Goal: Task Accomplishment & Management: Complete application form

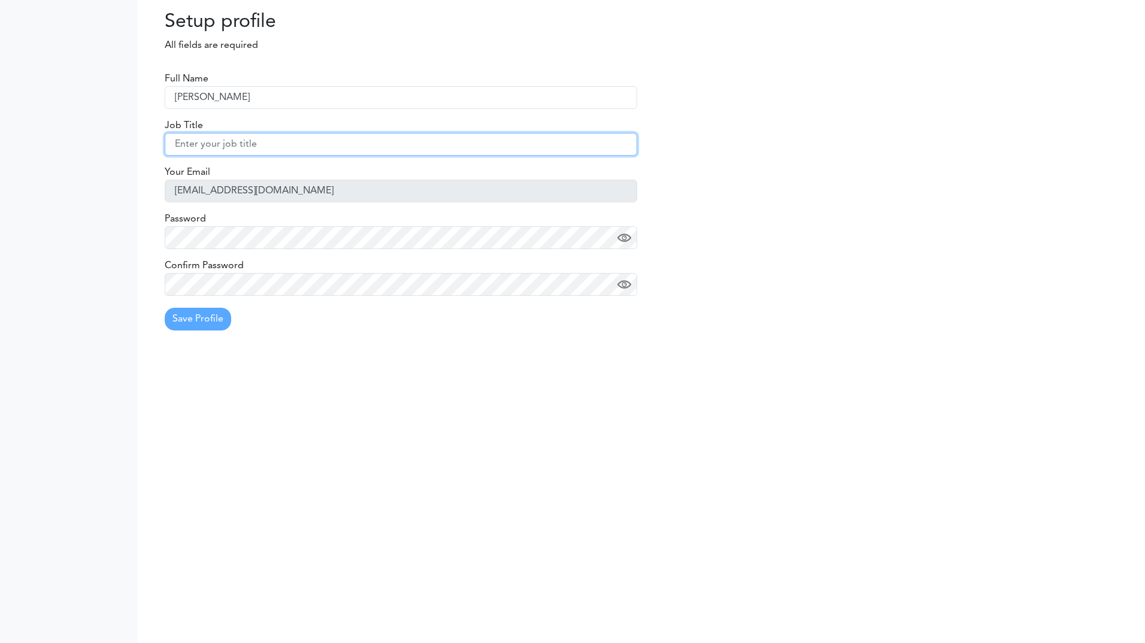
click at [247, 142] on input "text" at bounding box center [401, 144] width 472 height 23
type input "Sysytem Engineer"
click at [620, 244] on img at bounding box center [624, 238] width 14 height 14
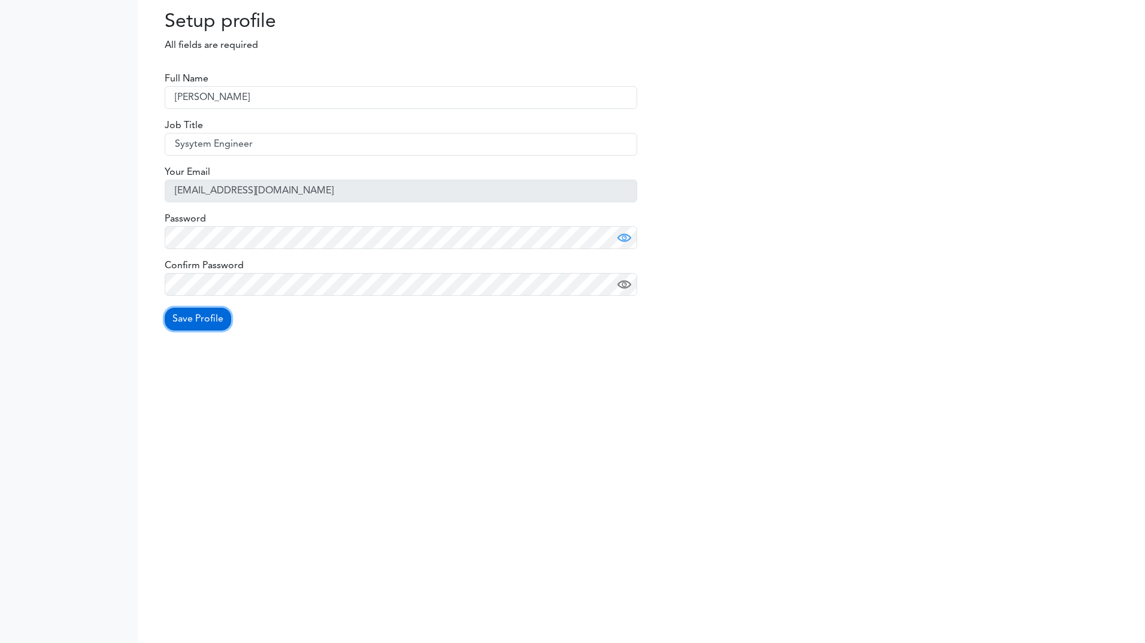
click at [211, 317] on button "Save Profile" at bounding box center [198, 319] width 66 height 23
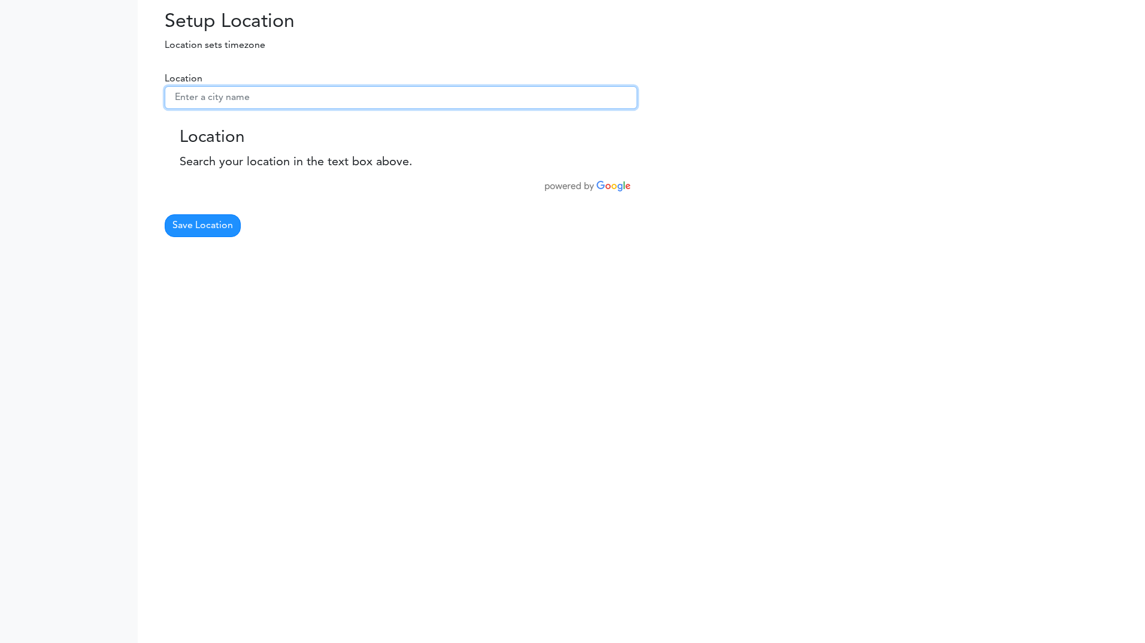
click at [279, 96] on input "text" at bounding box center [401, 97] width 472 height 23
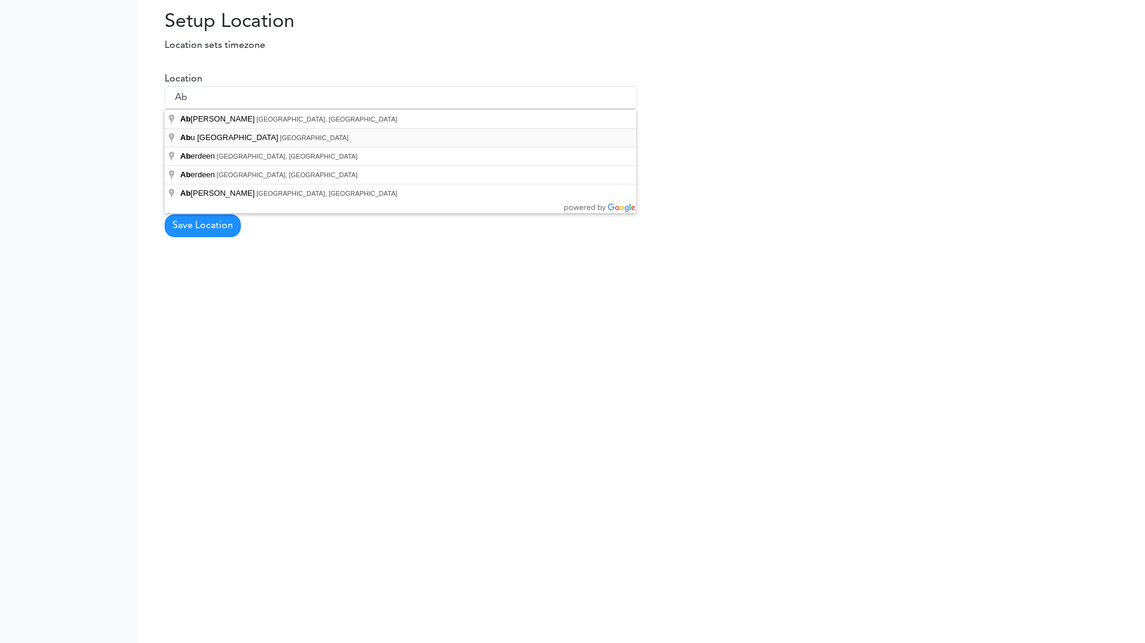
type input "Abu Dhabi - United Arab Emirates"
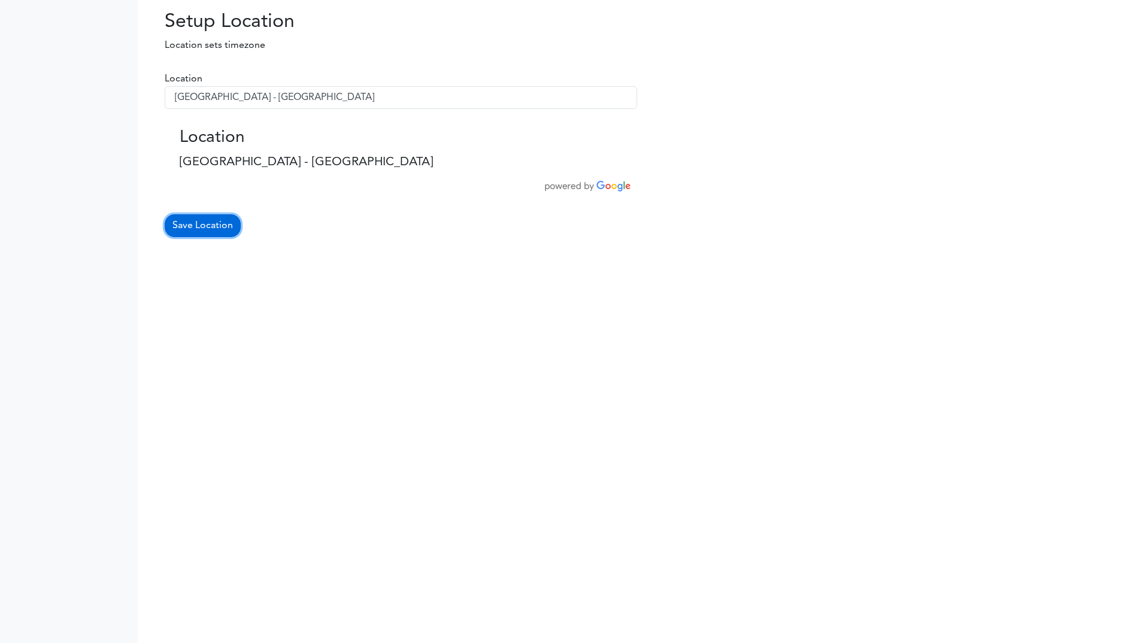
click at [213, 226] on button "Save Location" at bounding box center [203, 225] width 76 height 23
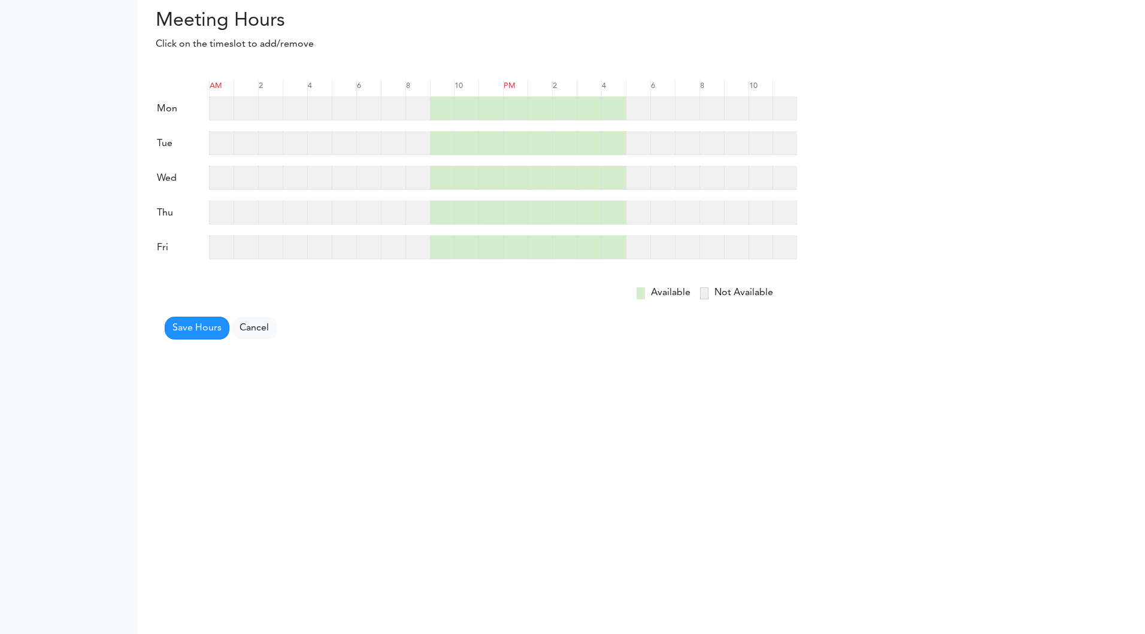
click at [407, 104] on div at bounding box center [417, 108] width 25 height 24
click at [404, 103] on div at bounding box center [393, 108] width 25 height 24
click at [407, 110] on div at bounding box center [417, 108] width 25 height 24
click at [398, 107] on div at bounding box center [393, 108] width 25 height 24
click at [421, 108] on div at bounding box center [417, 108] width 25 height 24
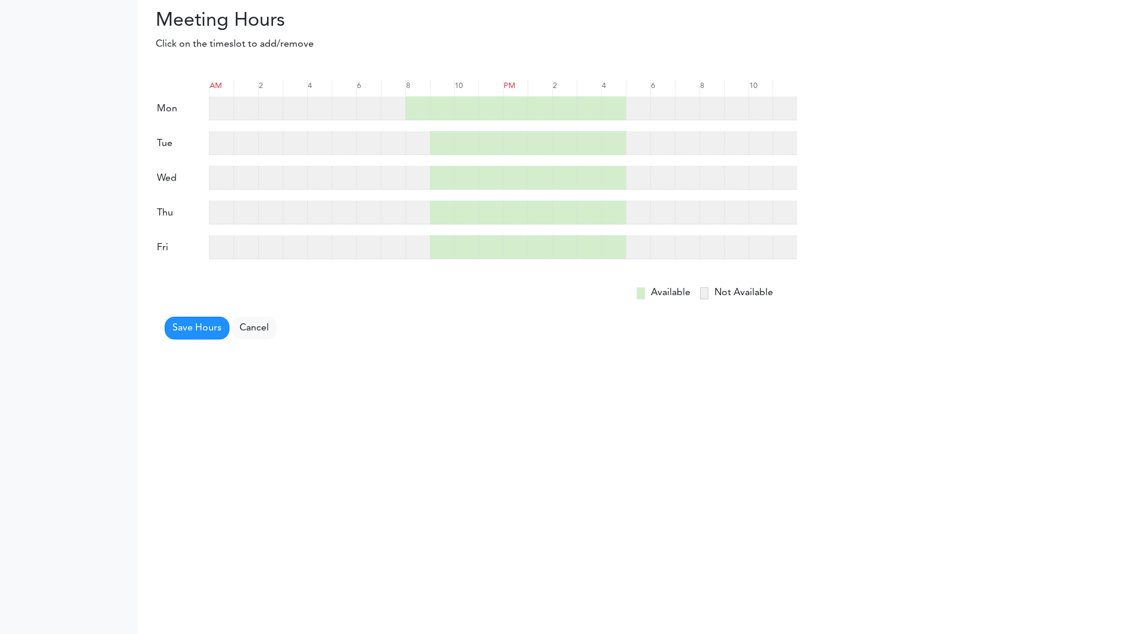
click at [411, 127] on form "AM 2 4 6 8 10 PM 2" at bounding box center [476, 205] width 641 height 269
click at [419, 147] on div at bounding box center [417, 143] width 25 height 24
click at [419, 173] on div at bounding box center [417, 178] width 25 height 24
click at [417, 205] on div at bounding box center [417, 213] width 25 height 24
click at [412, 244] on div at bounding box center [417, 247] width 25 height 24
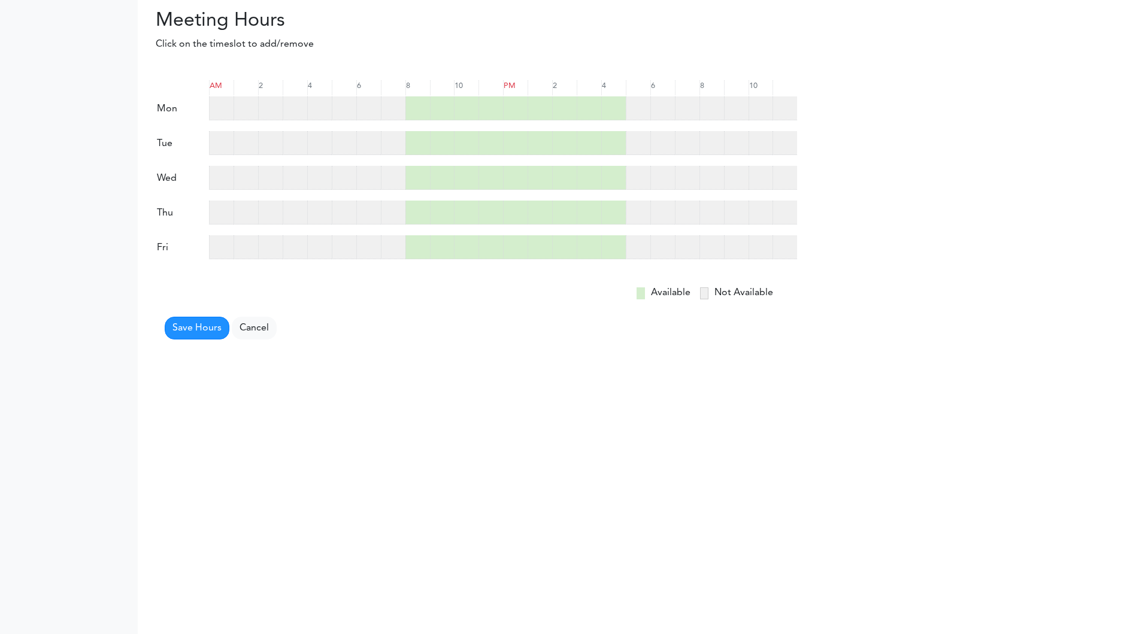
click at [585, 111] on div at bounding box center [588, 108] width 25 height 24
click at [595, 107] on div at bounding box center [588, 108] width 25 height 24
click at [611, 113] on div at bounding box center [613, 108] width 25 height 24
click at [605, 139] on div at bounding box center [613, 143] width 25 height 24
click at [615, 173] on div at bounding box center [613, 178] width 25 height 24
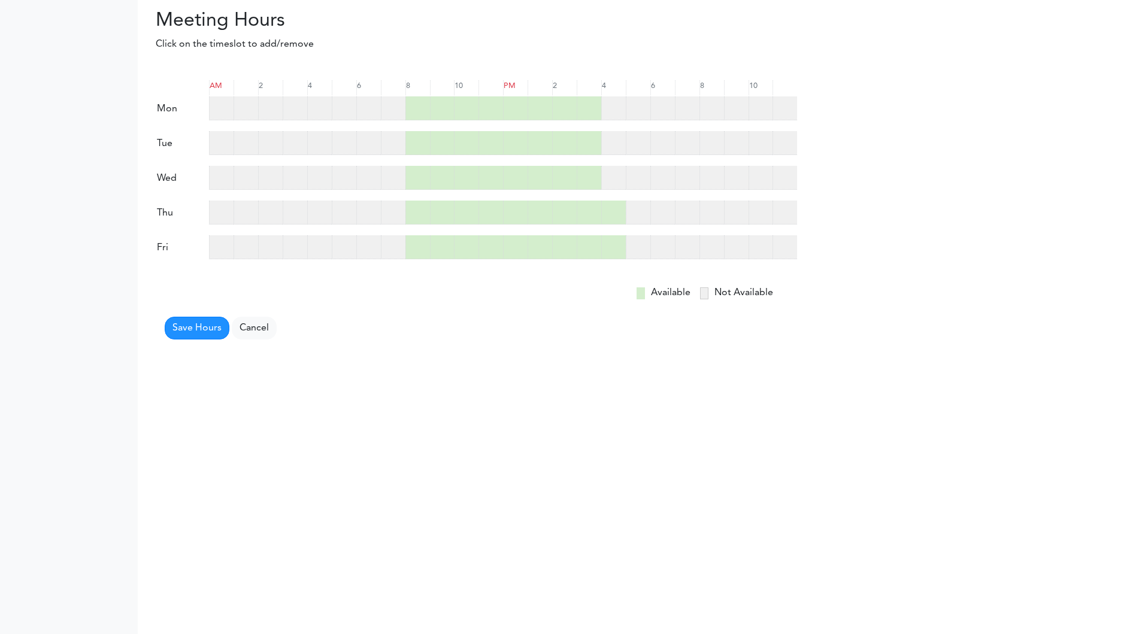
click at [611, 201] on div at bounding box center [613, 213] width 25 height 24
click at [611, 241] on div at bounding box center [613, 247] width 25 height 24
click at [611, 114] on div at bounding box center [613, 108] width 25 height 24
click at [615, 137] on div at bounding box center [613, 143] width 25 height 24
click at [616, 175] on div at bounding box center [613, 178] width 25 height 24
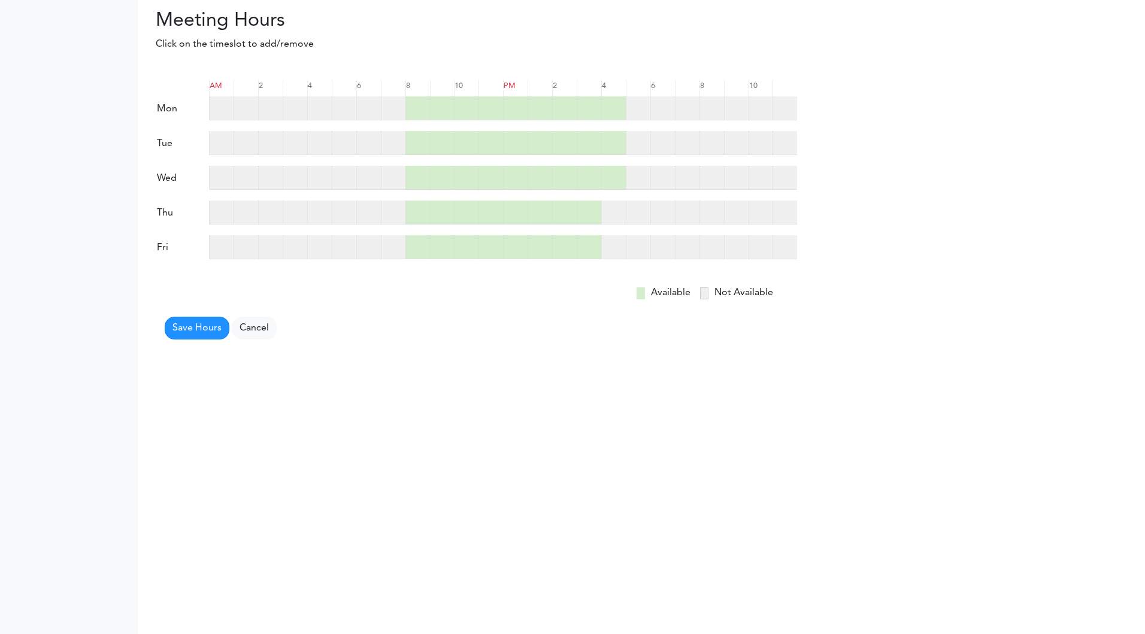
click at [614, 199] on div "thu" at bounding box center [476, 211] width 641 height 25
click at [614, 233] on form "AM 2 4 6 8 10 PM 2" at bounding box center [476, 205] width 641 height 269
click at [618, 250] on div at bounding box center [613, 247] width 25 height 24
click at [617, 226] on form "AM 2 4 6 8 10 PM 2" at bounding box center [476, 205] width 641 height 269
click at [615, 220] on div at bounding box center [613, 213] width 25 height 24
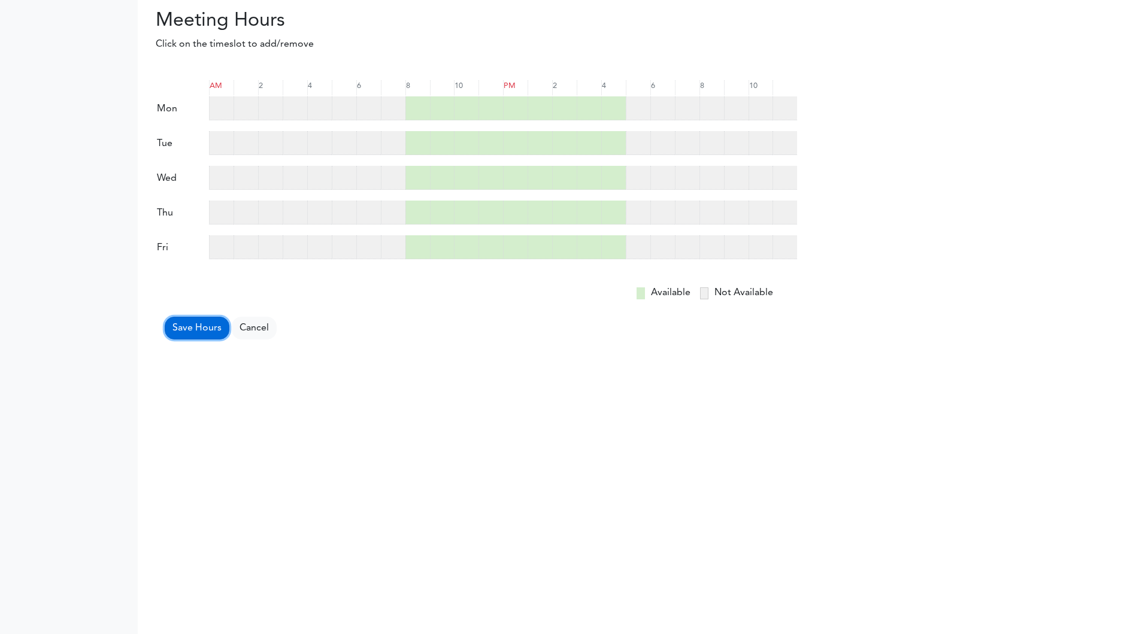
click at [211, 332] on button "Save Hours" at bounding box center [197, 328] width 65 height 23
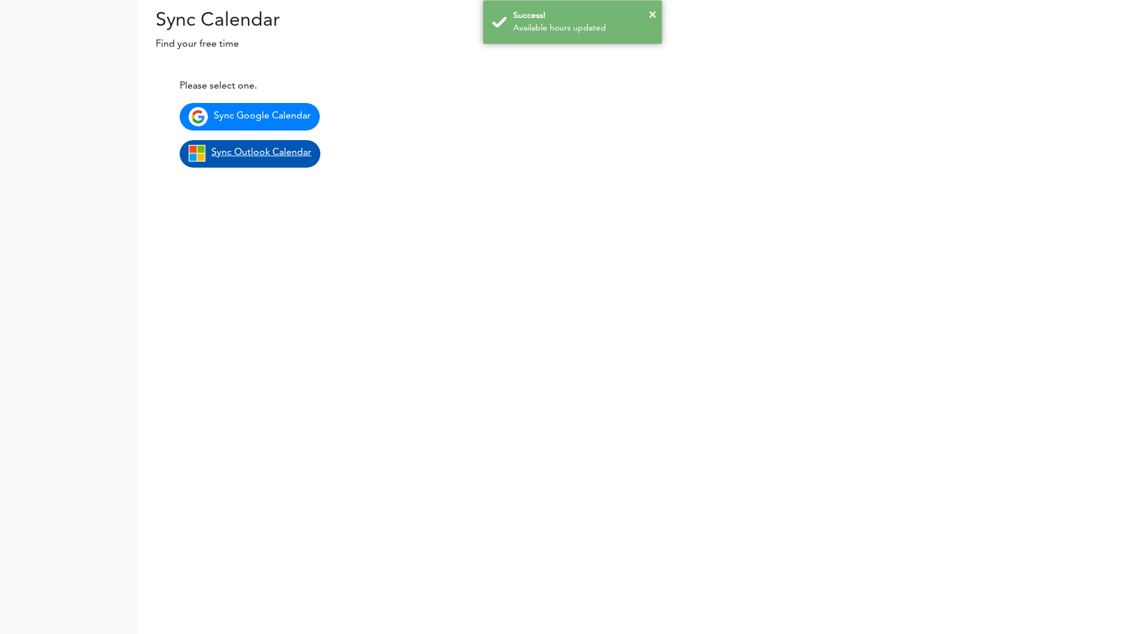
click at [264, 154] on span "Sync Outlook Calendar" at bounding box center [261, 153] width 100 height 10
